Goal: Transaction & Acquisition: Download file/media

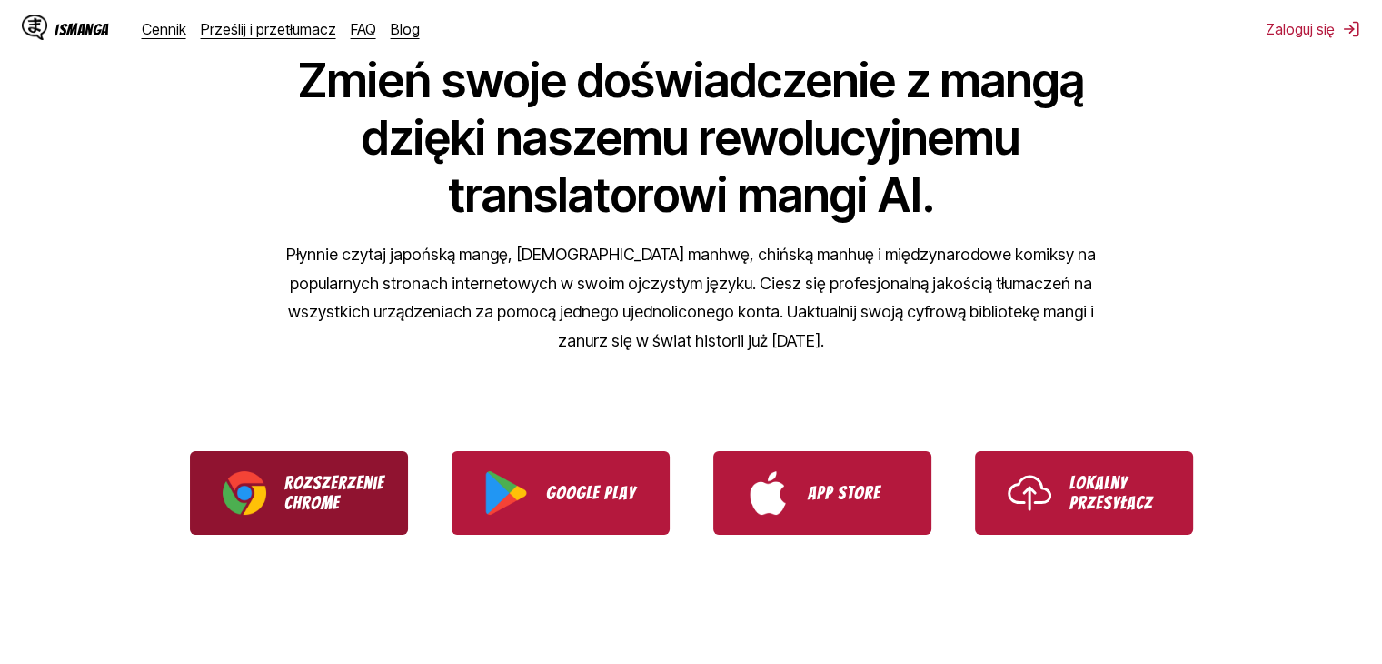
click at [277, 499] on link "Rozszerzenie Chrome" at bounding box center [299, 493] width 218 height 84
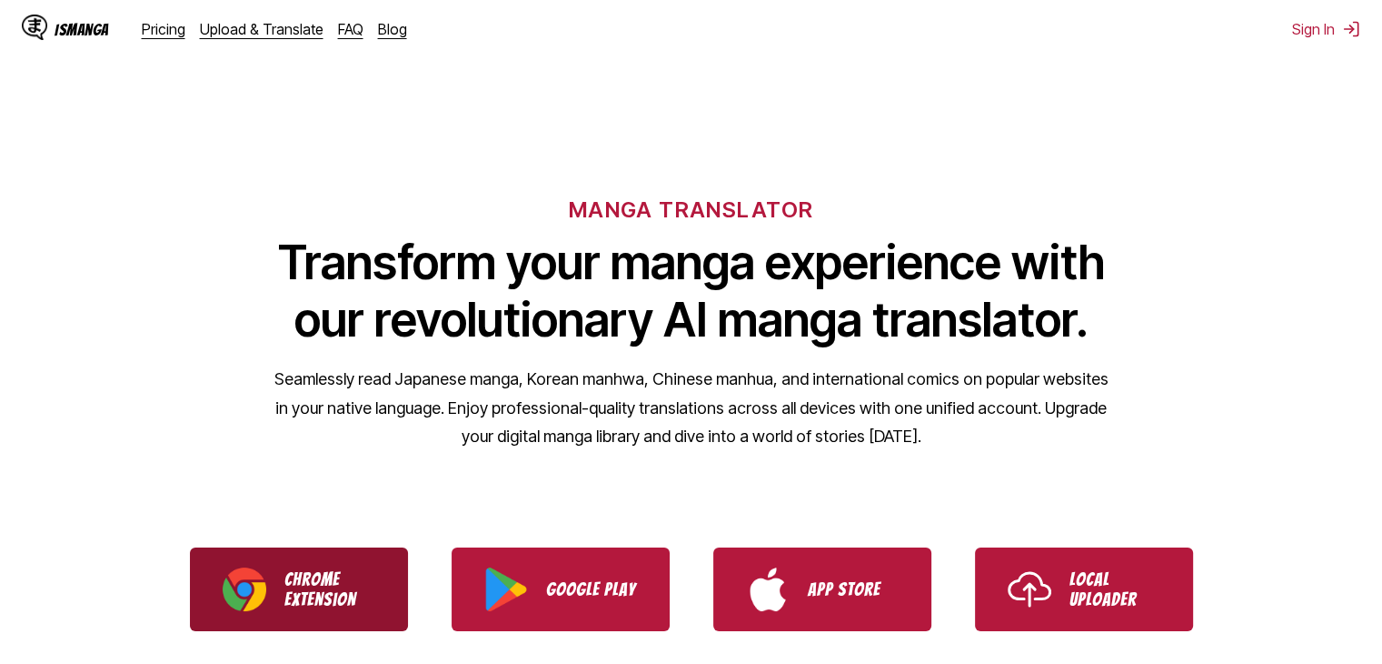
click at [284, 586] on p "Chrome Extension" at bounding box center [329, 589] width 91 height 40
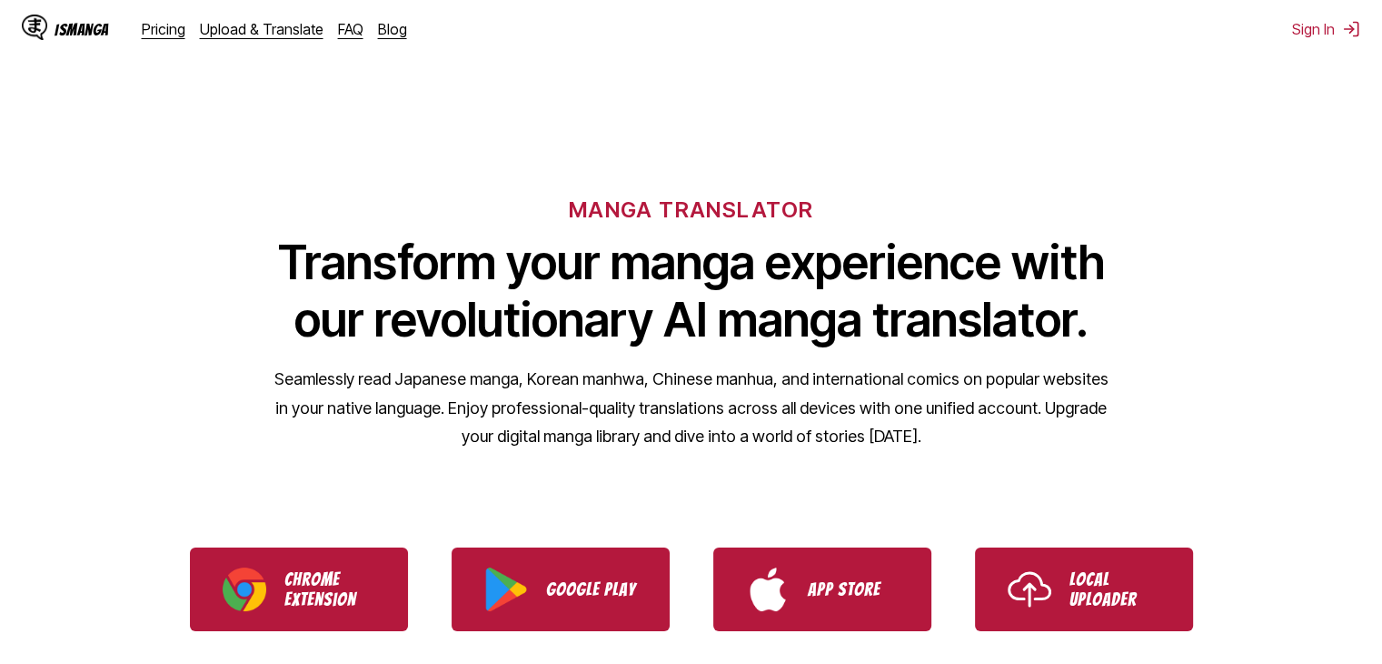
click at [774, 126] on div "MANGA TRANSLATOR Transform your manga experience with our revolutionary AI mang…" at bounding box center [691, 293] width 1382 height 347
